Goal: Navigation & Orientation: Understand site structure

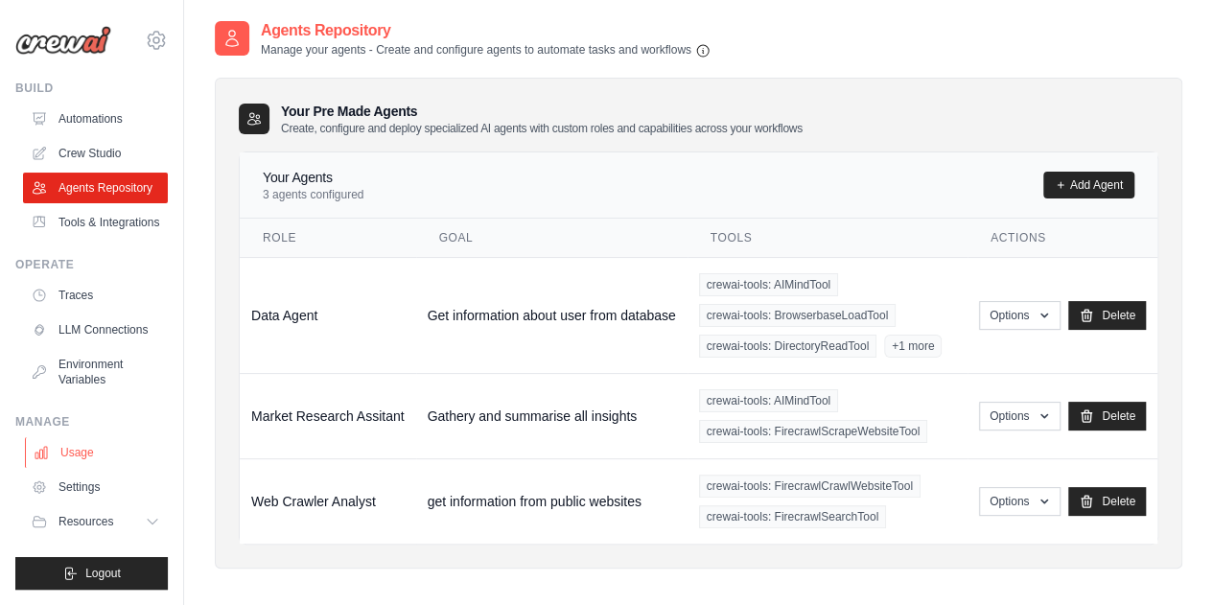
scroll to position [38, 0]
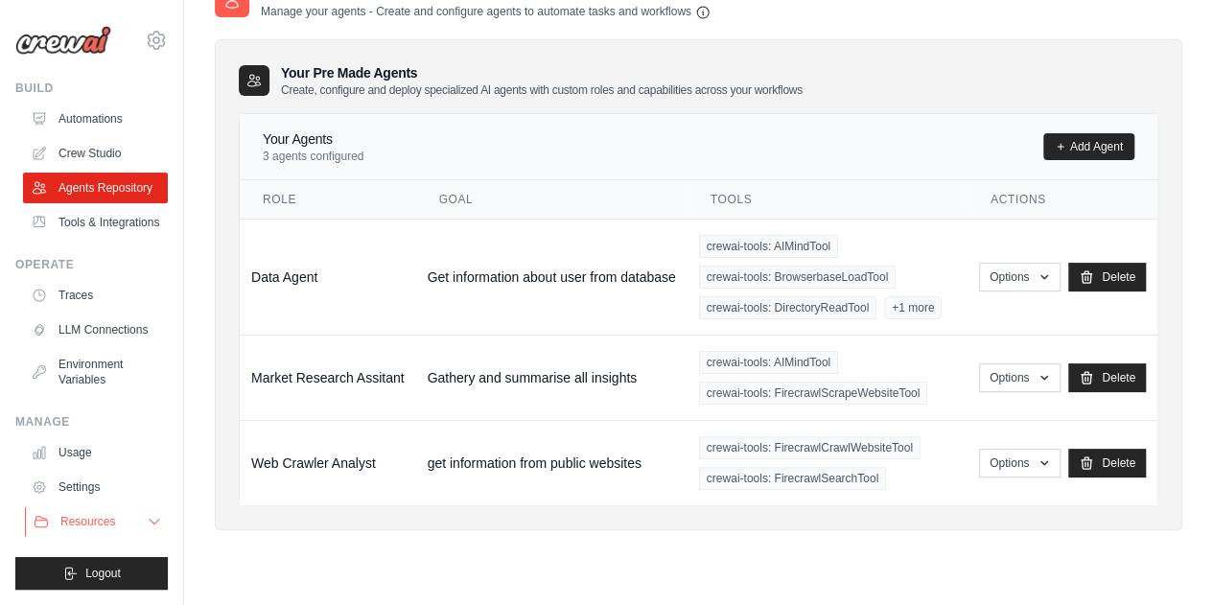
click at [148, 511] on button "Resources" at bounding box center [97, 521] width 145 height 31
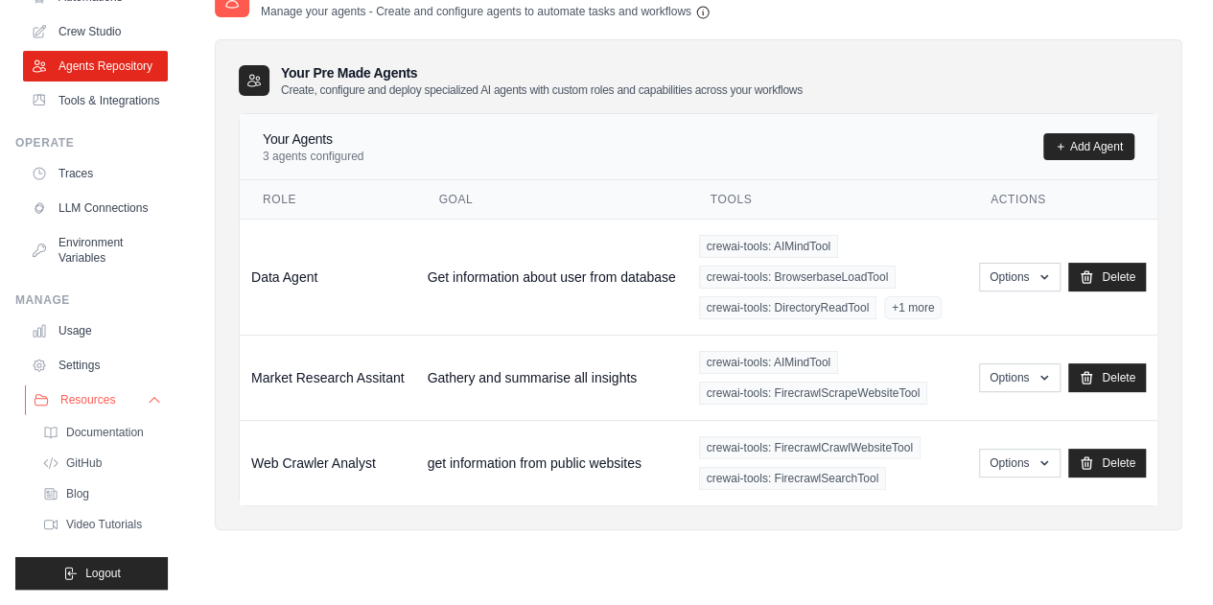
scroll to position [0, 0]
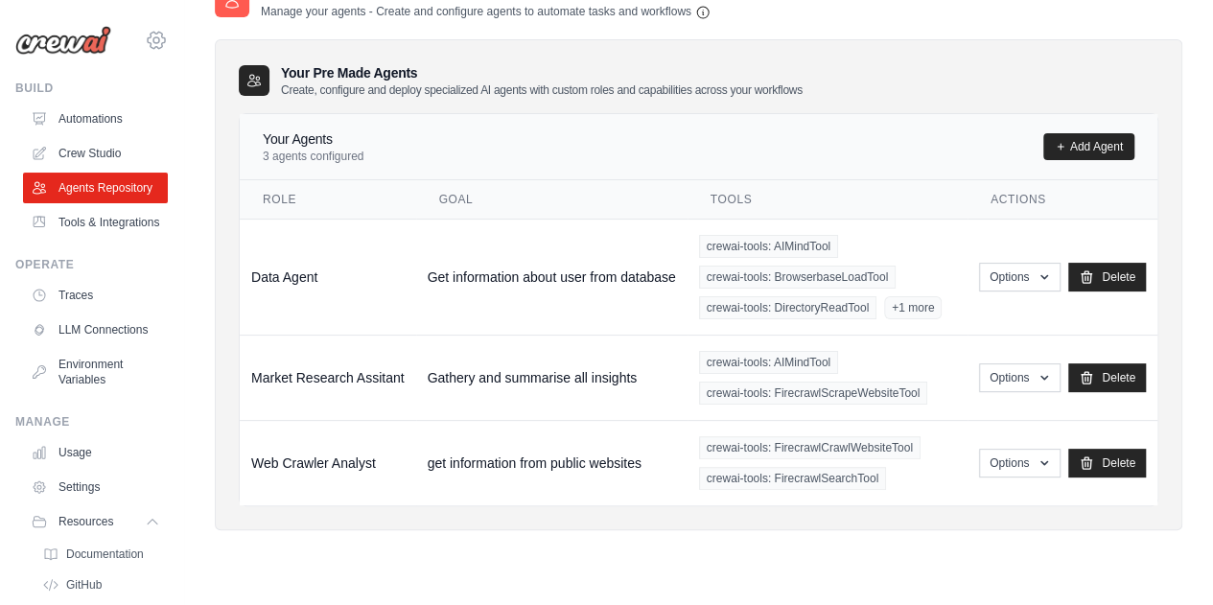
click at [153, 41] on icon at bounding box center [156, 40] width 6 height 6
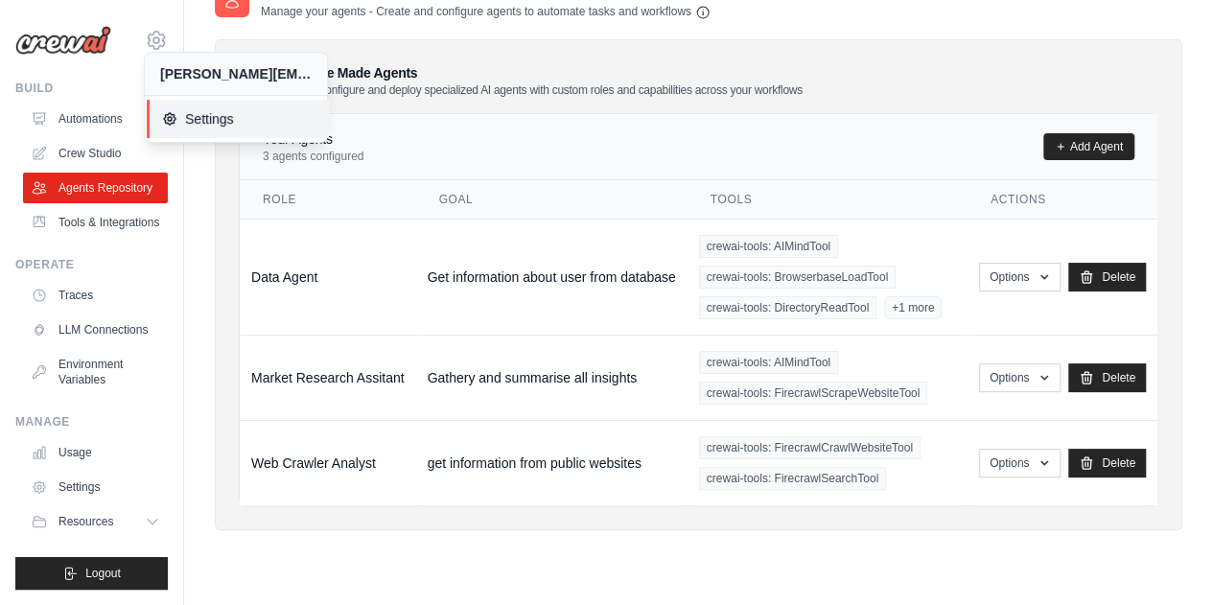
click at [171, 112] on icon at bounding box center [169, 118] width 15 height 15
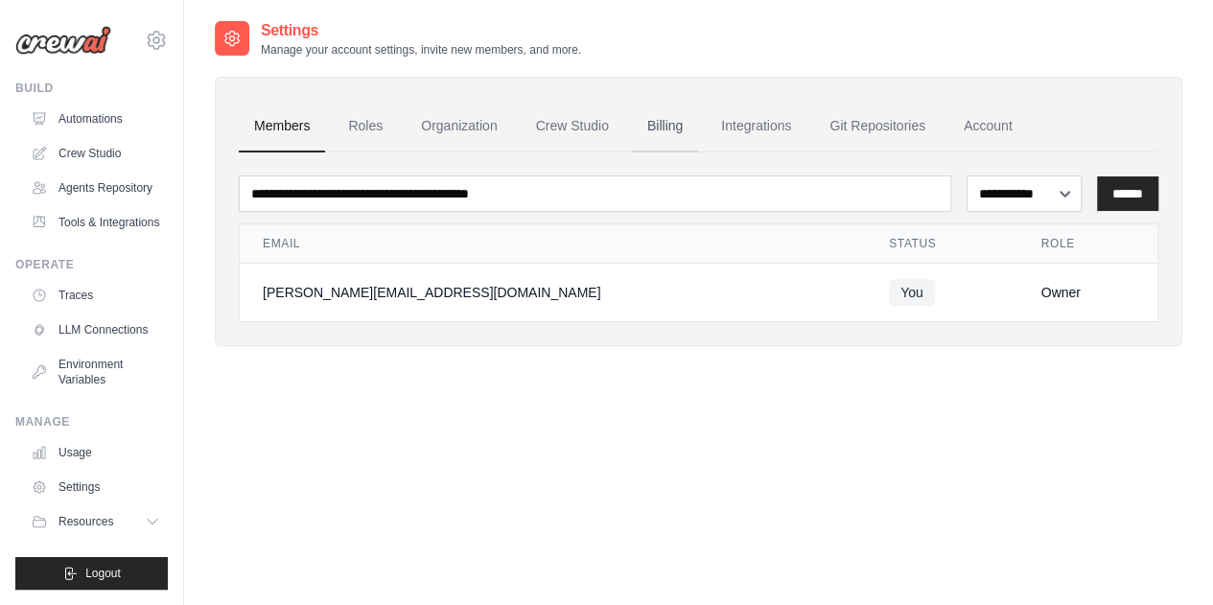
click at [676, 120] on link "Billing" at bounding box center [665, 127] width 66 height 52
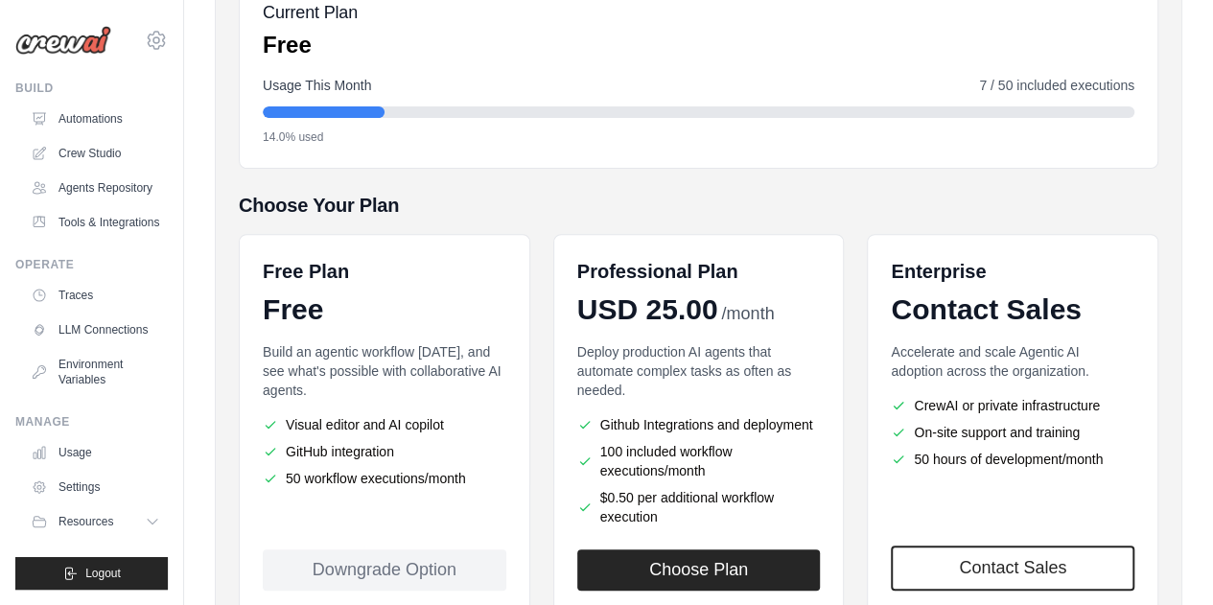
scroll to position [341, 0]
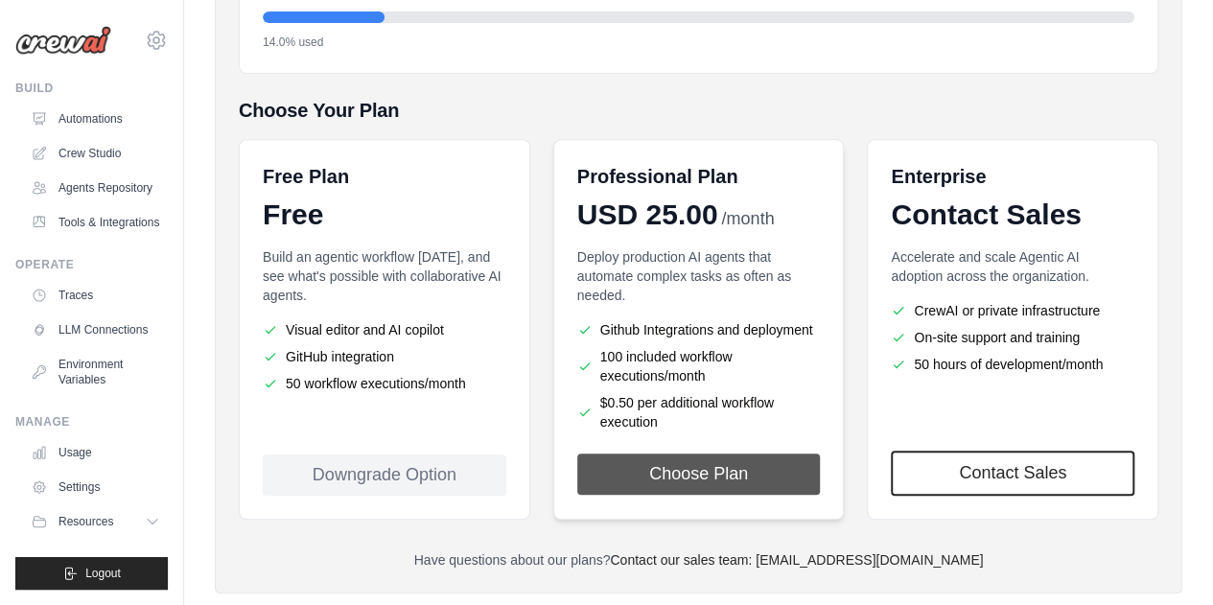
click at [714, 477] on button "Choose Plan" at bounding box center [699, 474] width 244 height 41
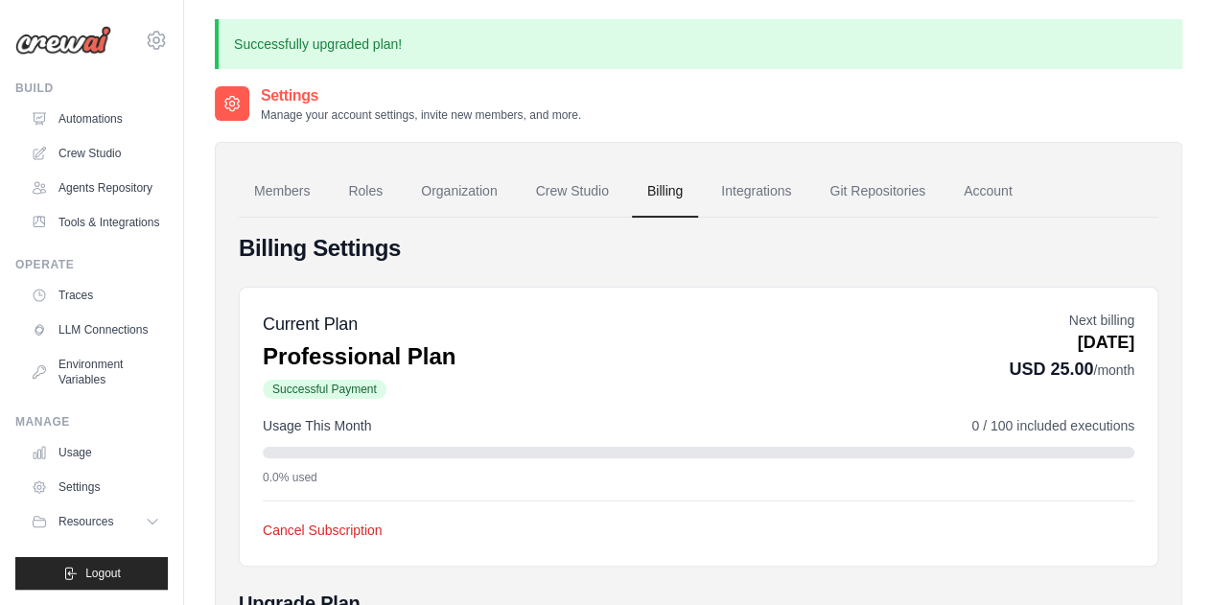
click at [548, 256] on h4 "Billing Settings" at bounding box center [699, 248] width 920 height 31
click at [280, 195] on link "Members" at bounding box center [282, 192] width 86 height 52
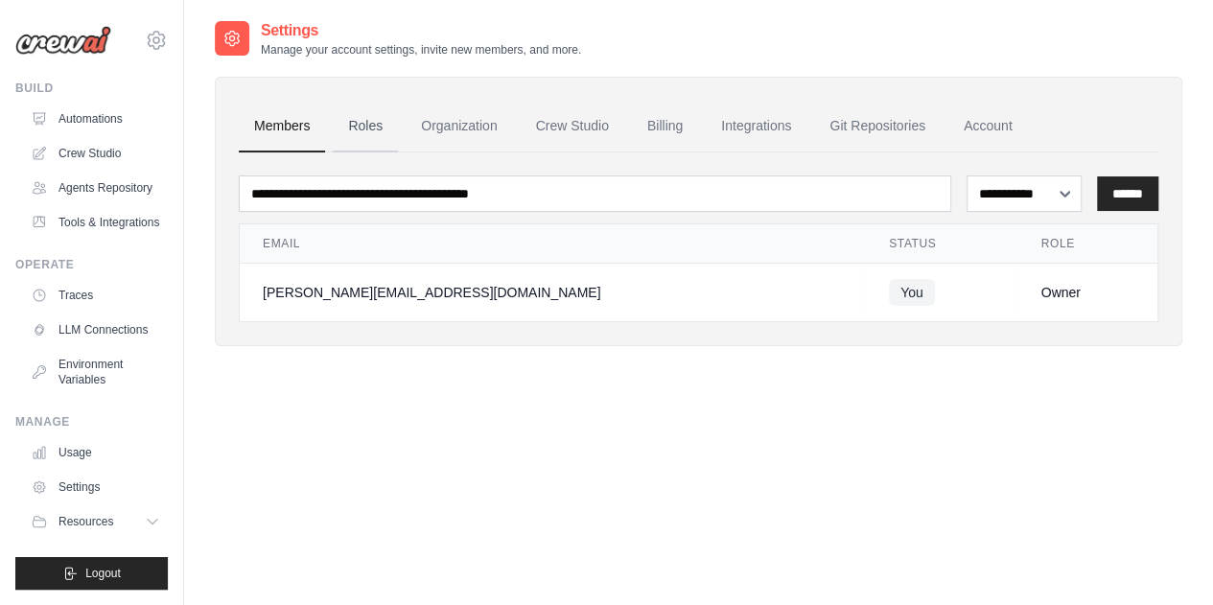
click at [366, 129] on link "Roles" at bounding box center [365, 127] width 65 height 52
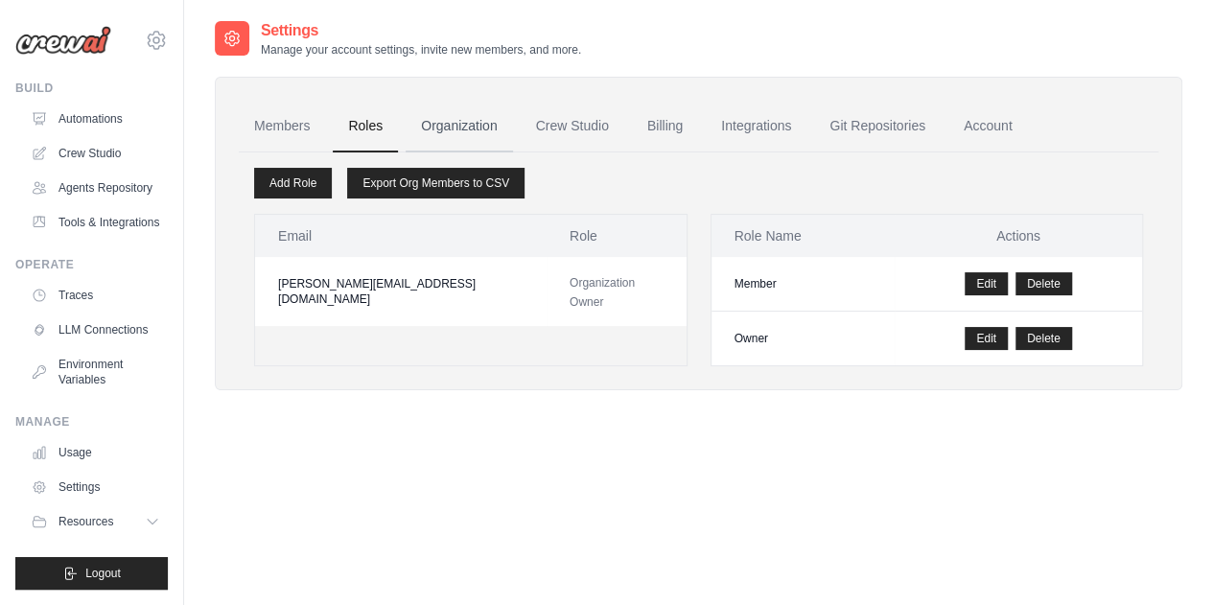
click at [466, 121] on link "Organization" at bounding box center [459, 127] width 106 height 52
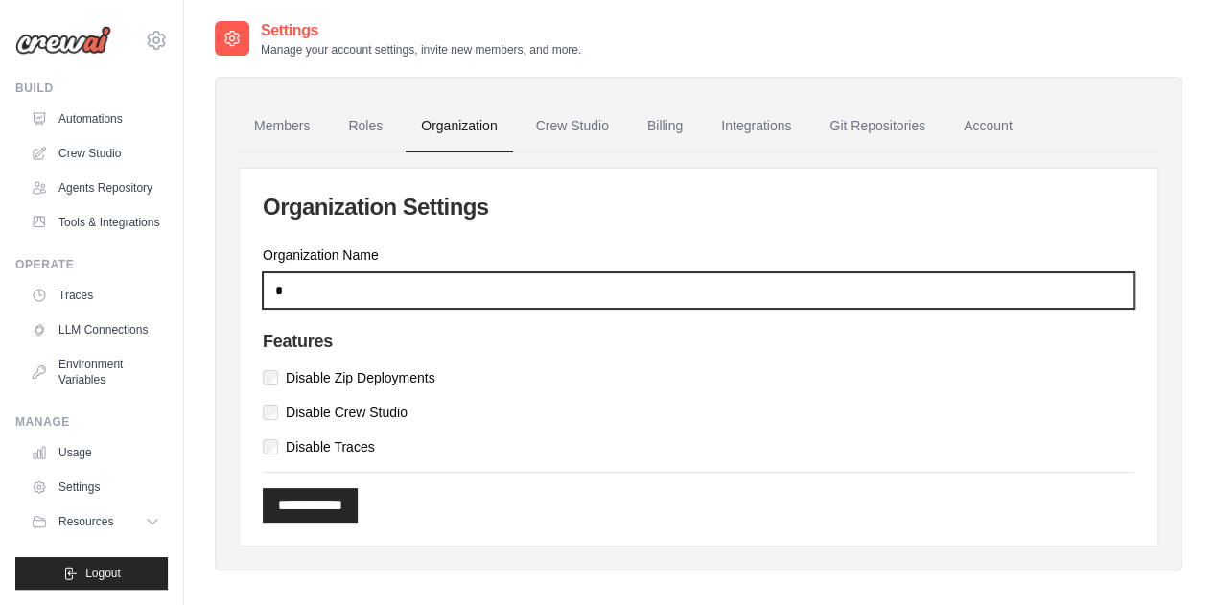
click at [299, 301] on input "*" at bounding box center [699, 290] width 872 height 36
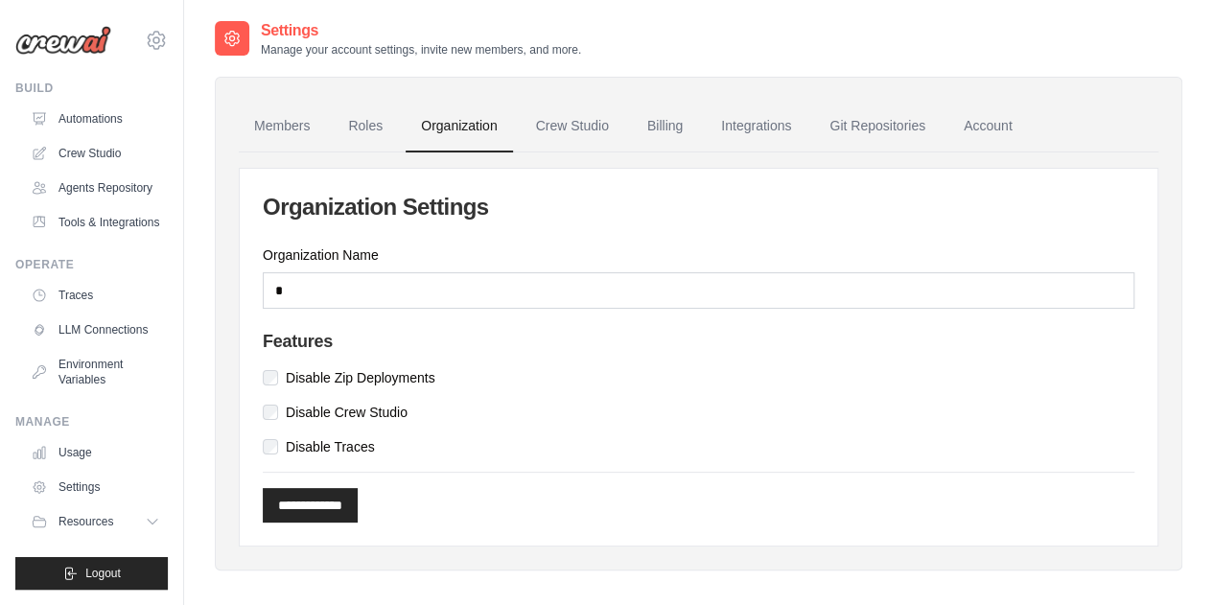
click at [467, 350] on h4 "Features" at bounding box center [699, 342] width 872 height 21
click at [581, 119] on link "Crew Studio" at bounding box center [573, 127] width 104 height 52
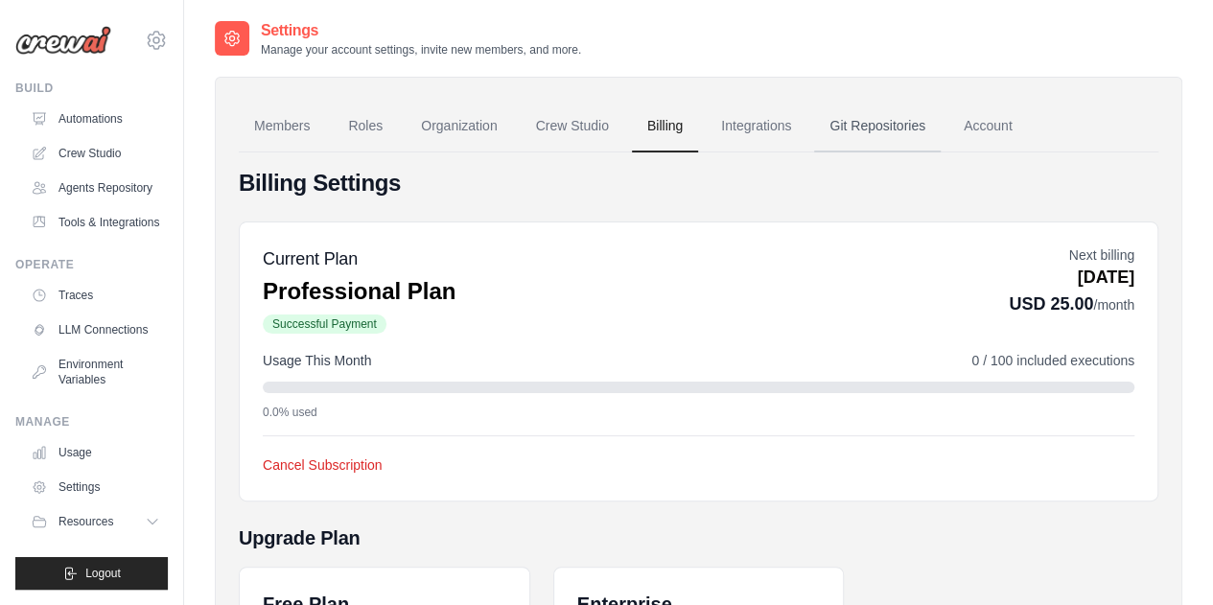
click at [882, 118] on link "Git Repositories" at bounding box center [877, 127] width 127 height 52
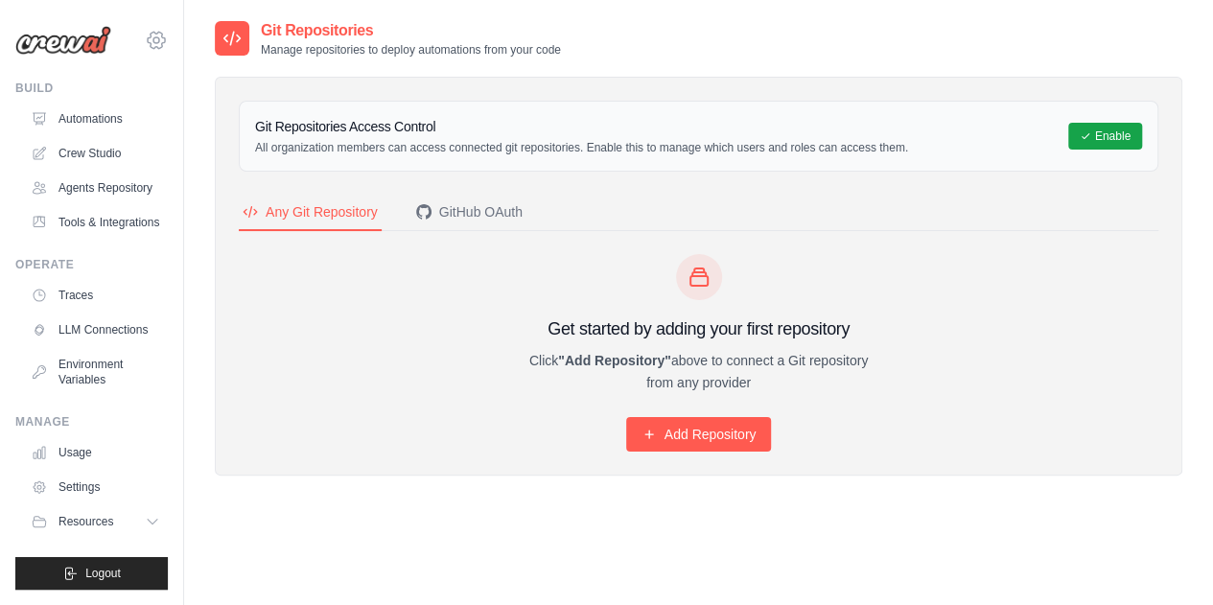
click at [157, 36] on icon at bounding box center [156, 40] width 23 height 23
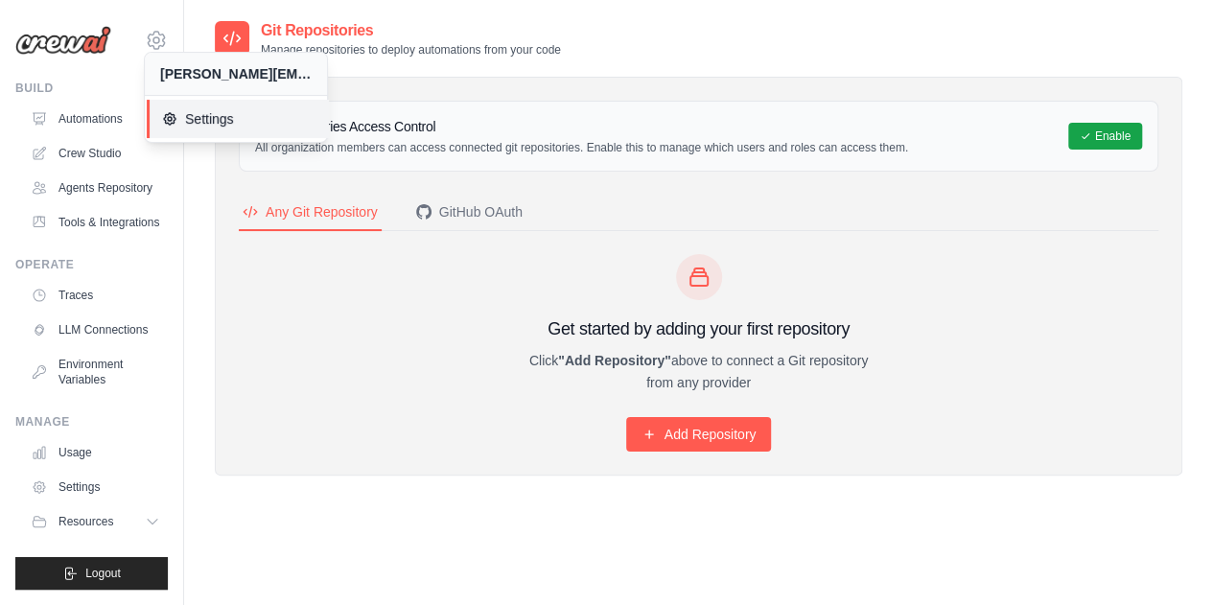
click at [176, 119] on span "Settings" at bounding box center [238, 118] width 152 height 19
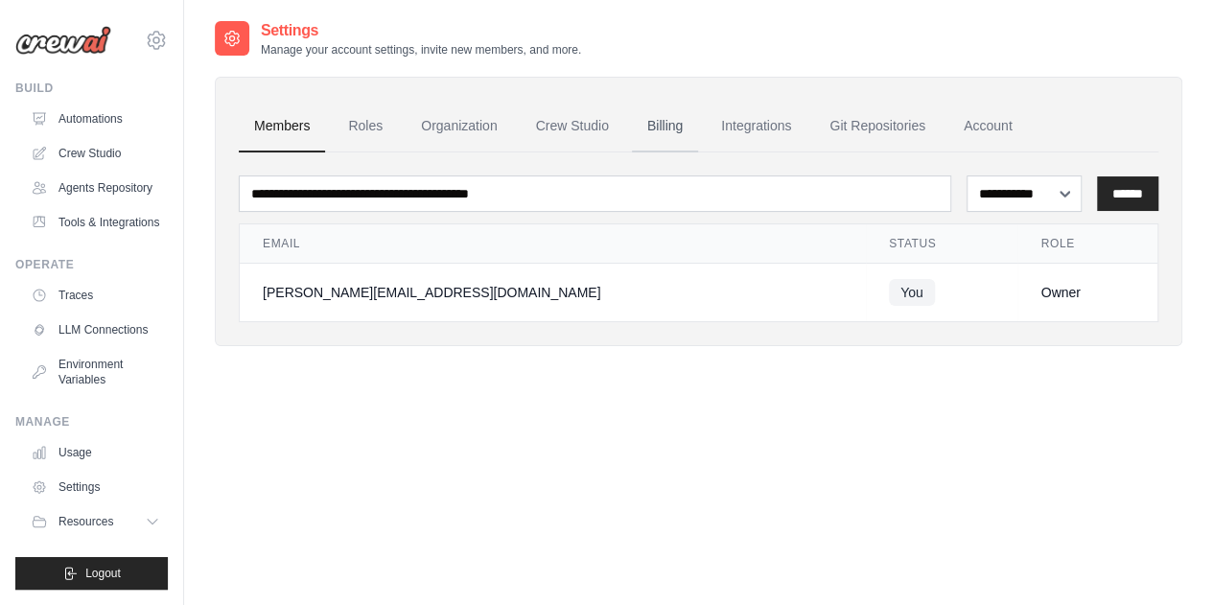
click at [675, 128] on link "Billing" at bounding box center [665, 127] width 66 height 52
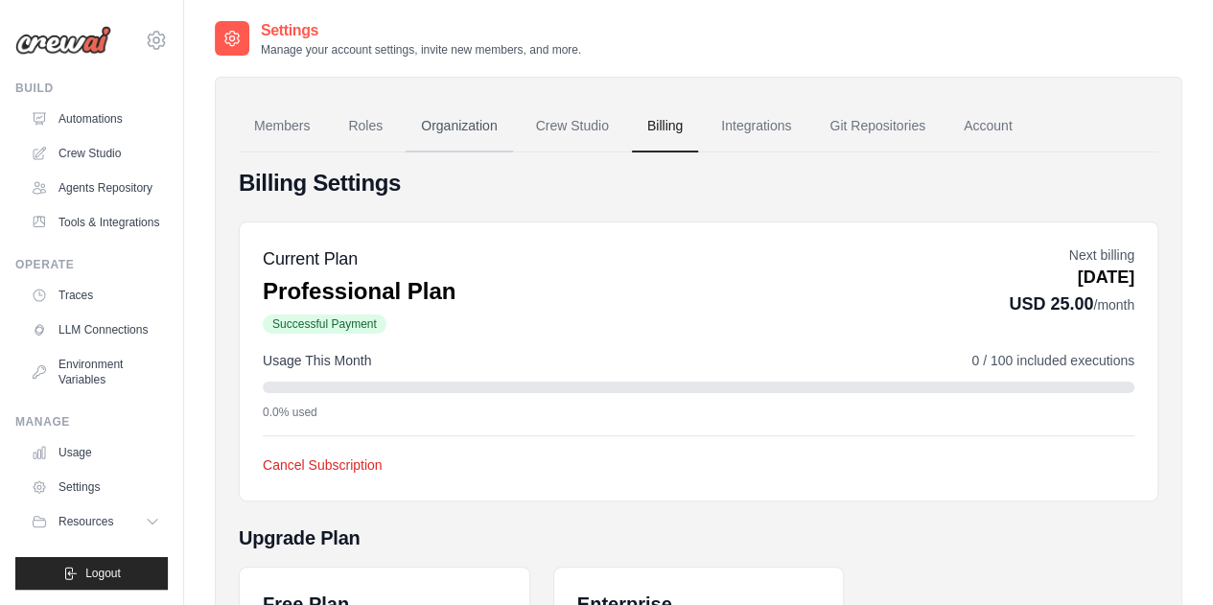
click at [448, 119] on link "Organization" at bounding box center [459, 127] width 106 height 52
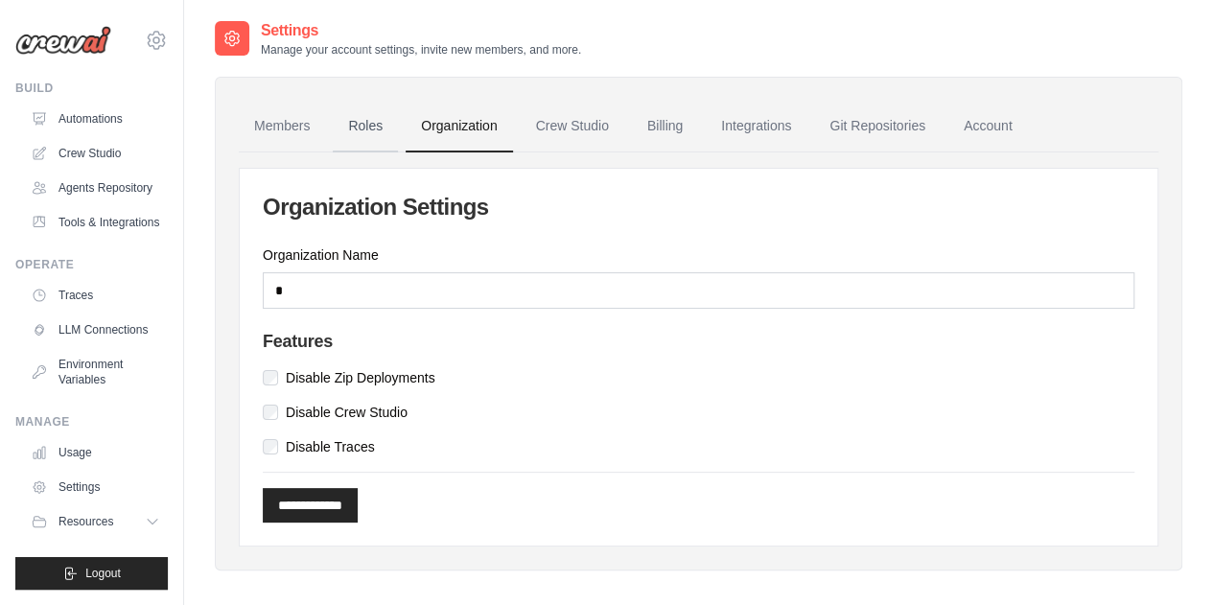
click at [372, 133] on link "Roles" at bounding box center [365, 127] width 65 height 52
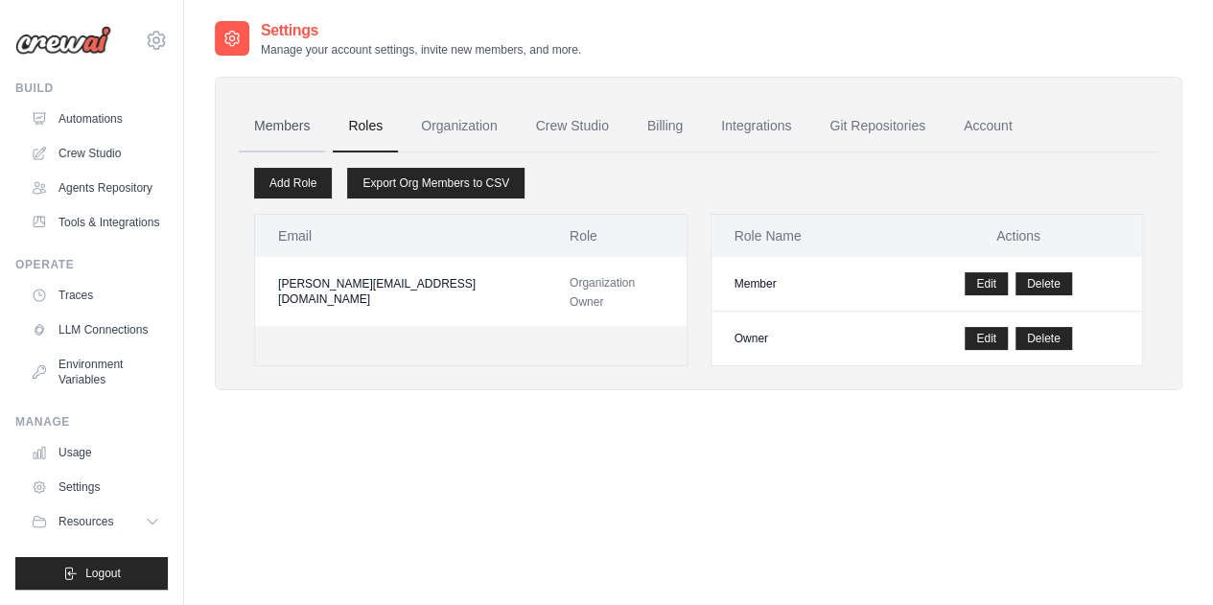
click at [295, 126] on link "Members" at bounding box center [282, 127] width 86 height 52
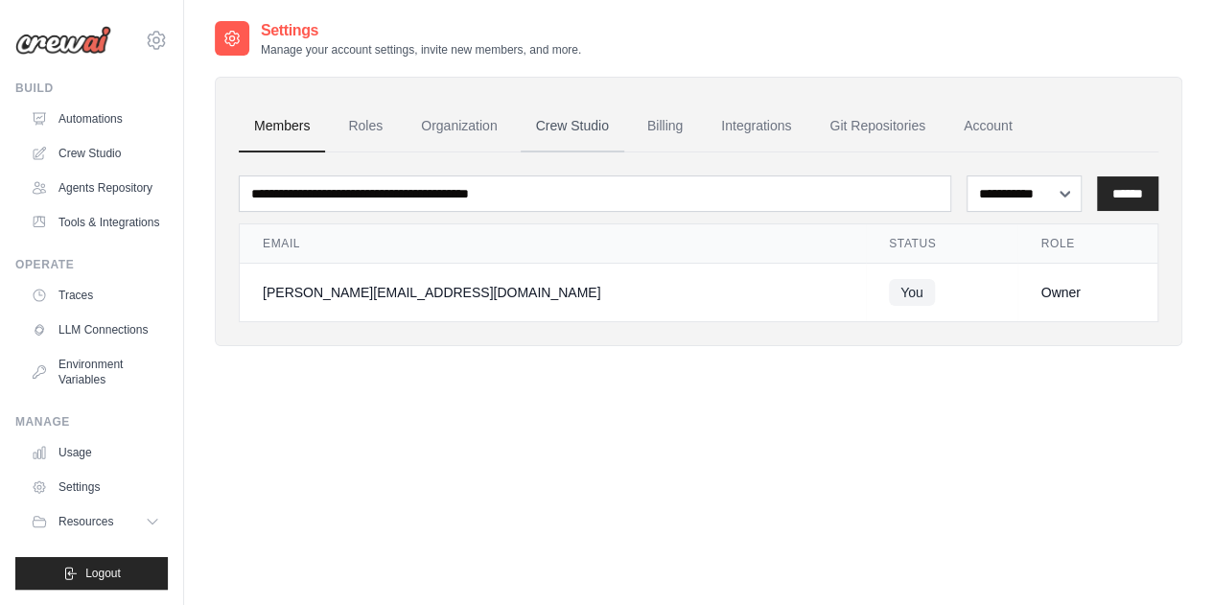
click at [547, 122] on link "Crew Studio" at bounding box center [573, 127] width 104 height 52
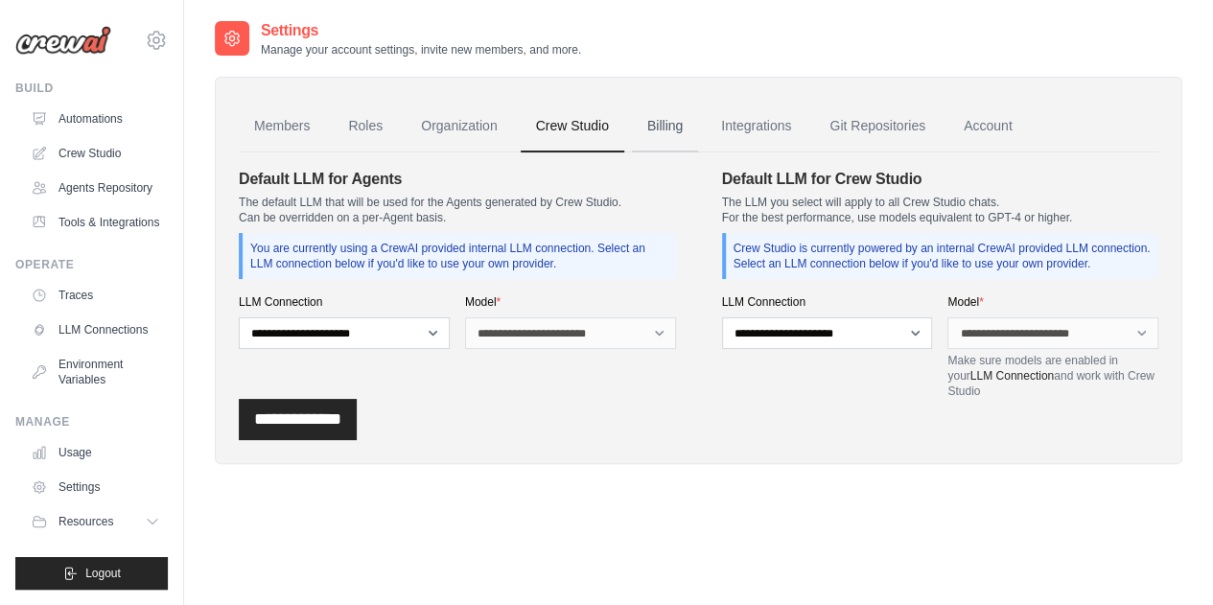
click at [671, 122] on link "Billing" at bounding box center [665, 127] width 66 height 52
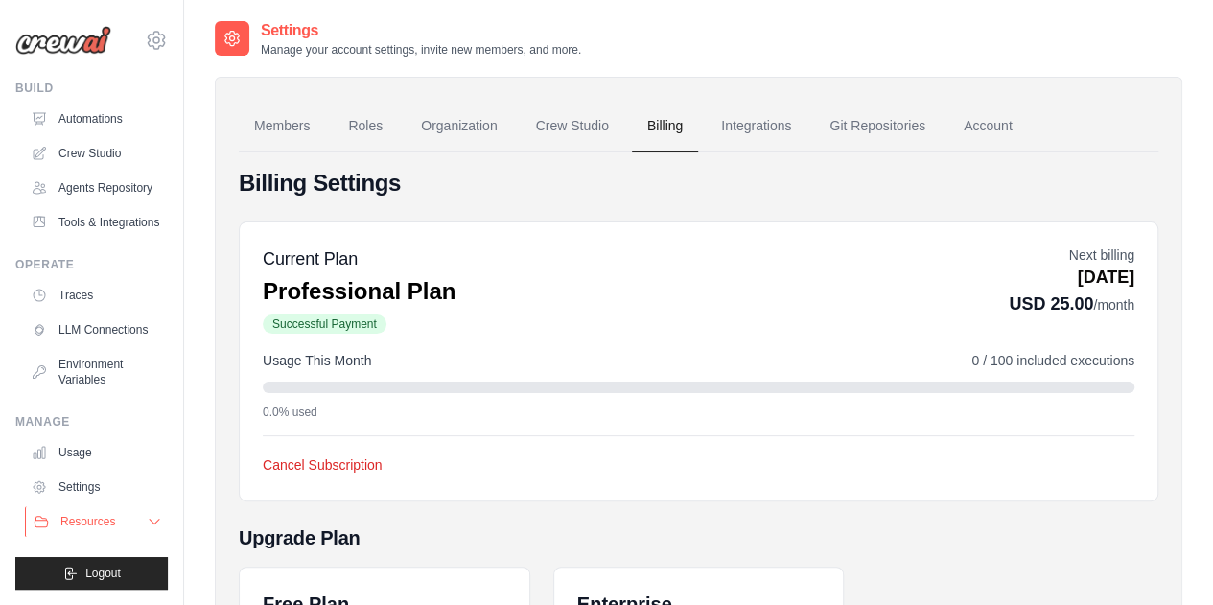
click at [144, 523] on button "Resources" at bounding box center [97, 521] width 145 height 31
click at [767, 128] on link "Integrations" at bounding box center [756, 127] width 101 height 52
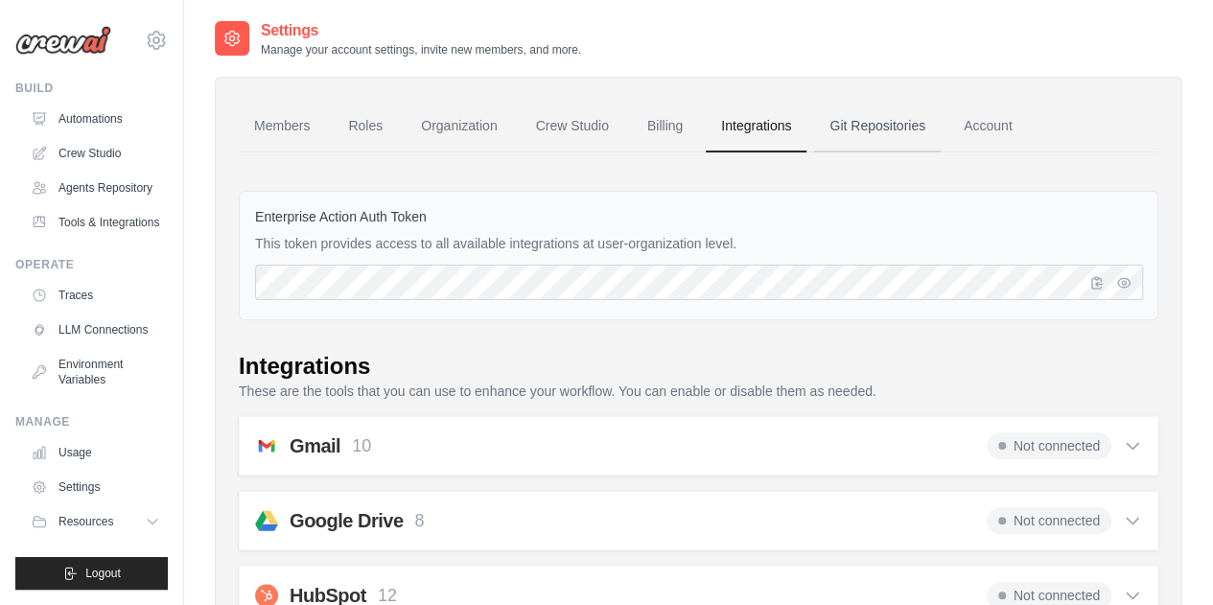
click at [883, 128] on link "Git Repositories" at bounding box center [877, 127] width 127 height 52
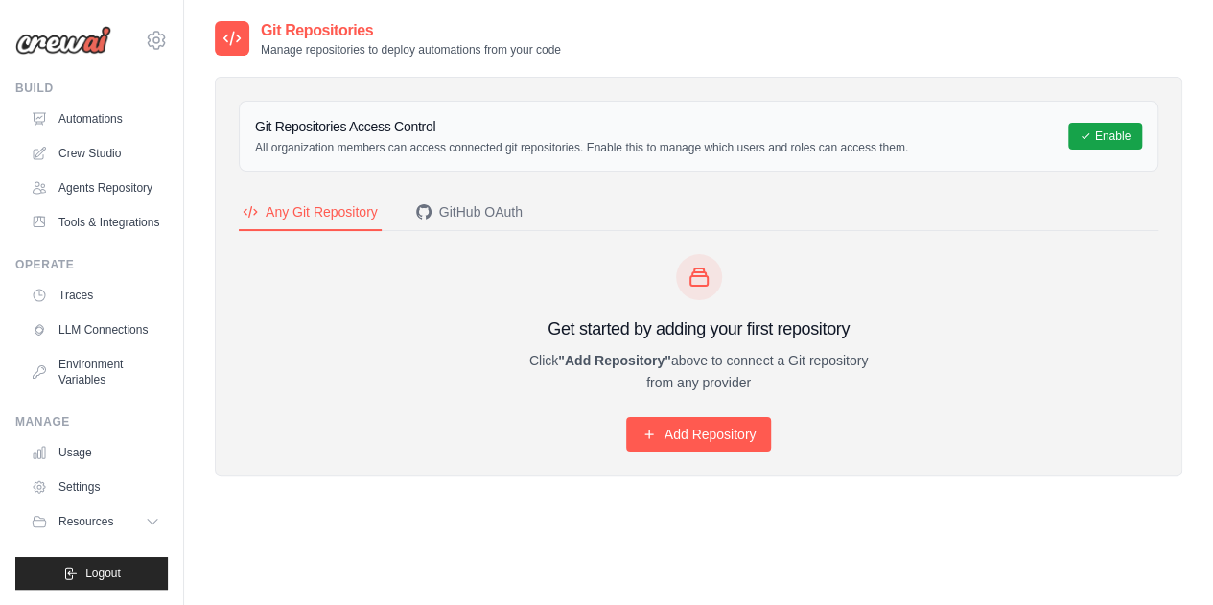
click at [291, 28] on h2 "Git Repositories" at bounding box center [411, 30] width 300 height 23
click at [458, 218] on div "GitHub OAuth" at bounding box center [469, 211] width 106 height 19
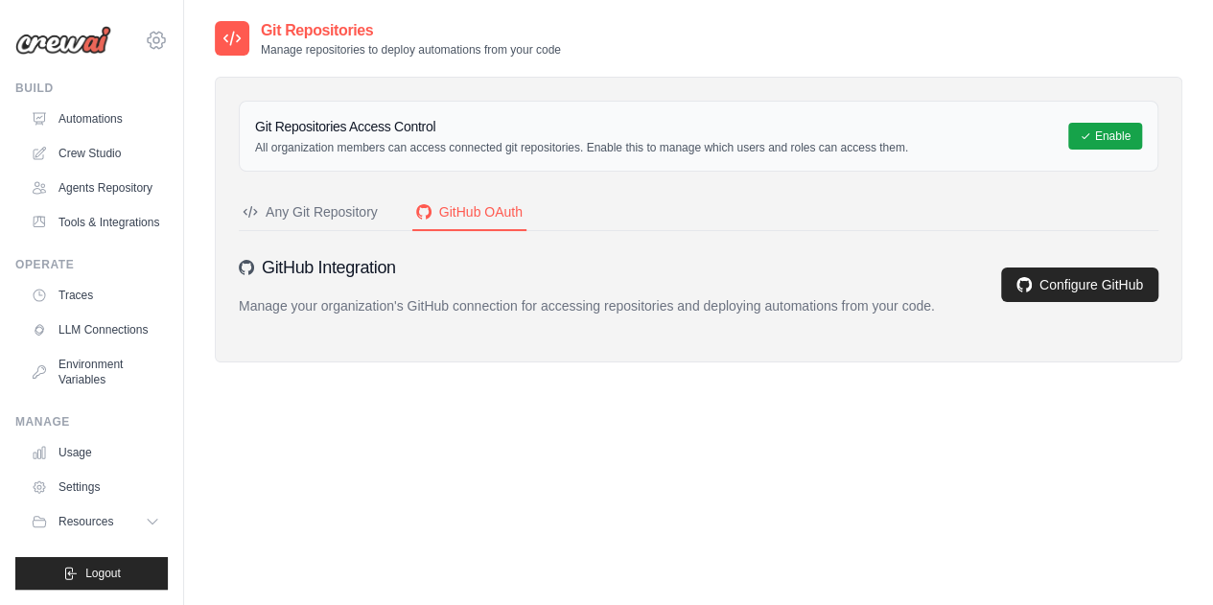
click at [155, 46] on icon at bounding box center [156, 40] width 17 height 16
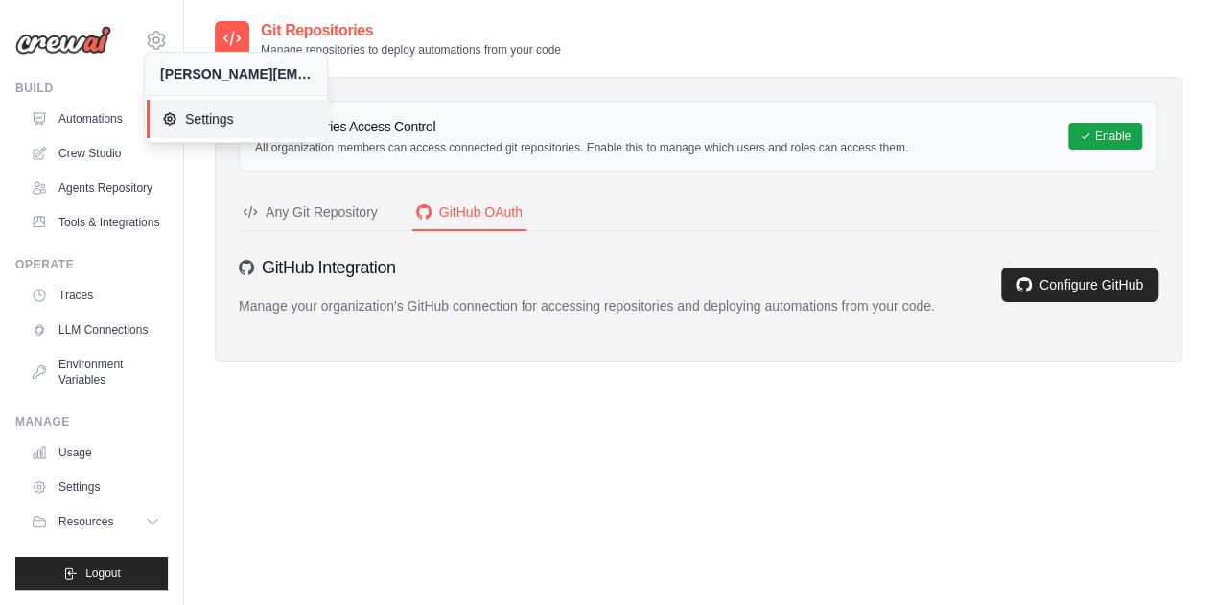
click at [176, 116] on icon at bounding box center [169, 118] width 15 height 15
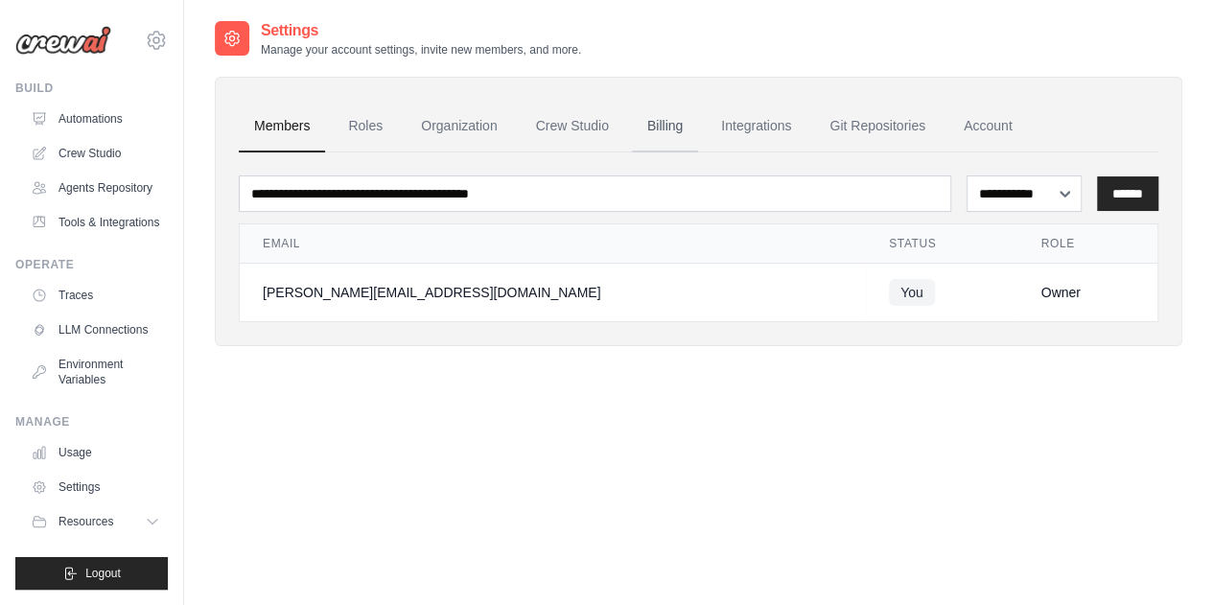
click at [656, 118] on link "Billing" at bounding box center [665, 127] width 66 height 52
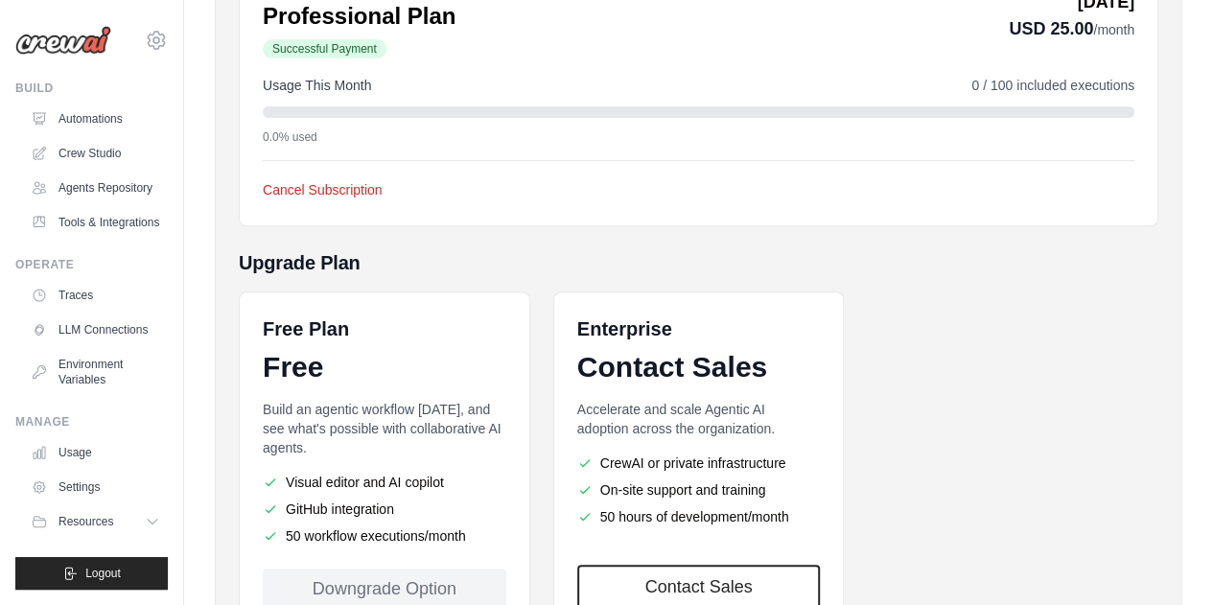
scroll to position [424, 0]
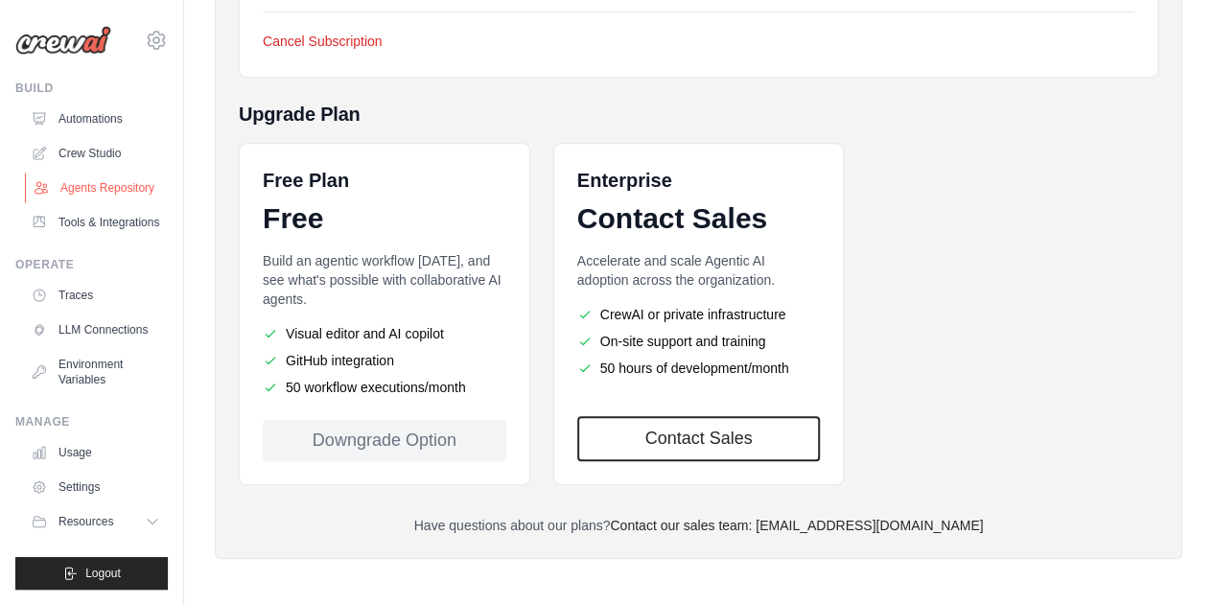
click at [104, 181] on link "Agents Repository" at bounding box center [97, 188] width 145 height 31
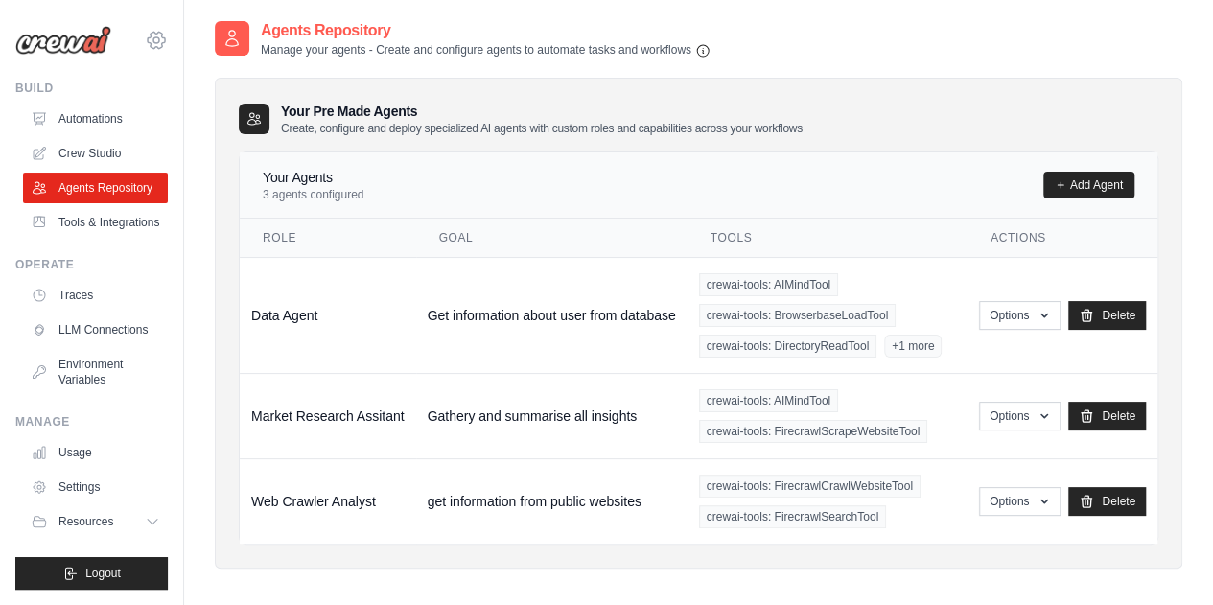
click at [161, 41] on icon at bounding box center [156, 40] width 23 height 23
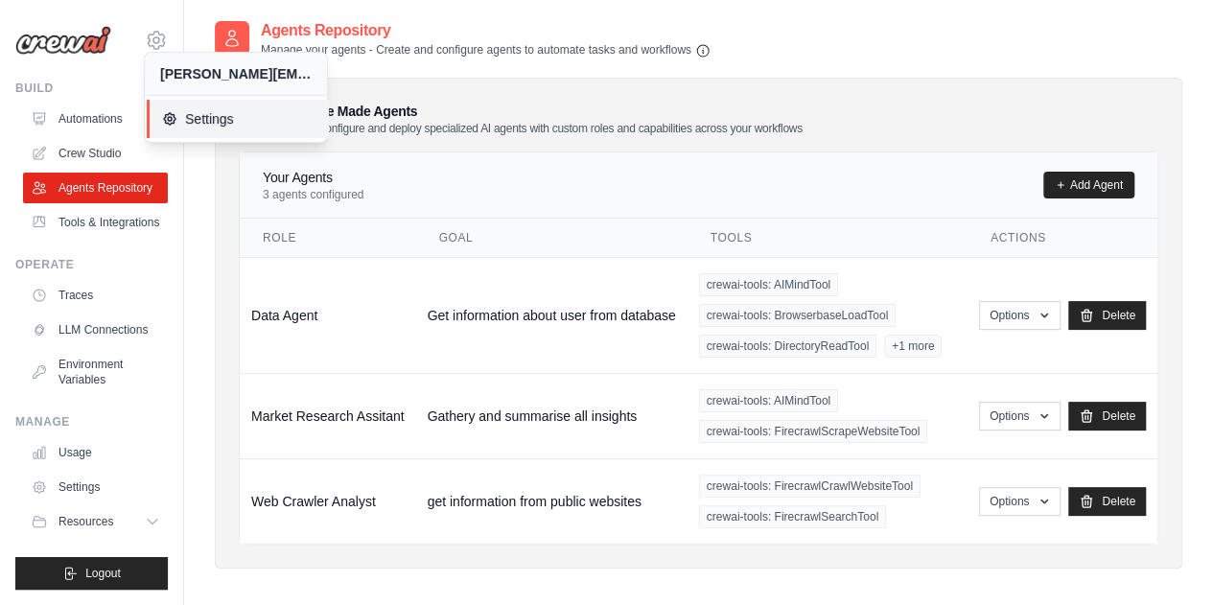
click at [182, 120] on span "Settings" at bounding box center [238, 118] width 152 height 19
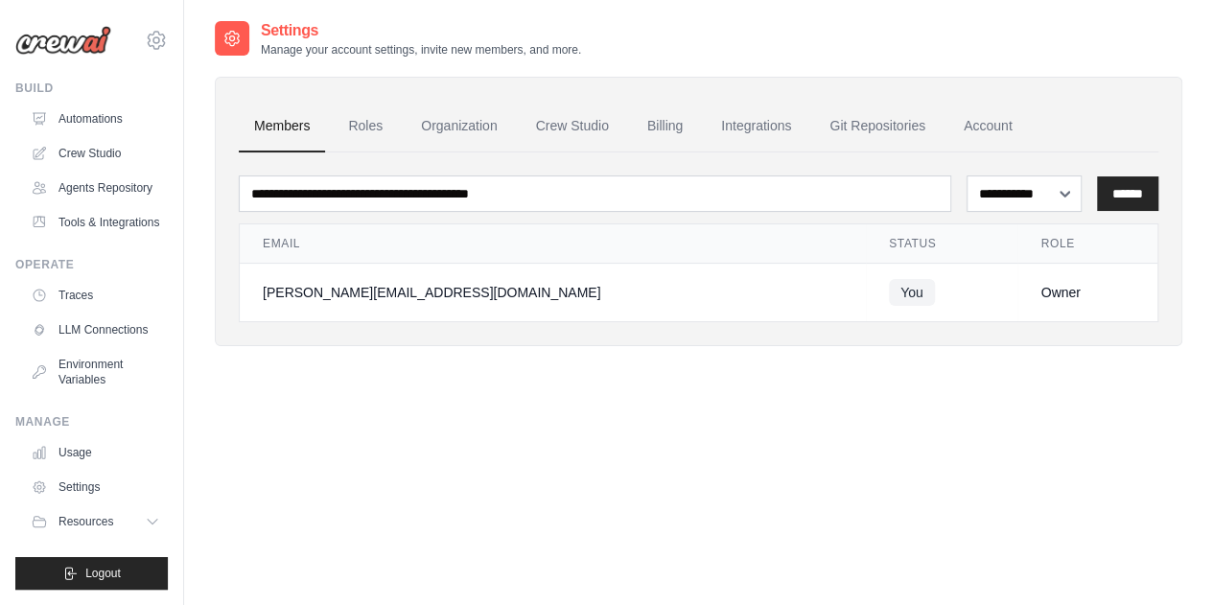
click at [460, 419] on div "**********" at bounding box center [699, 321] width 968 height 605
click at [103, 120] on link "Automations" at bounding box center [97, 119] width 145 height 31
